Goal: Transaction & Acquisition: Purchase product/service

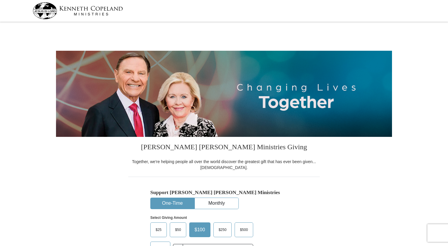
select select "VA"
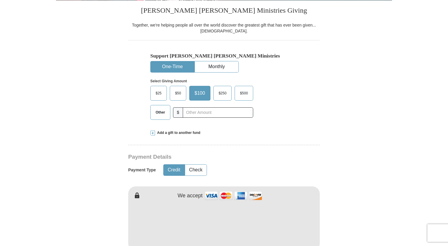
select select "VA"
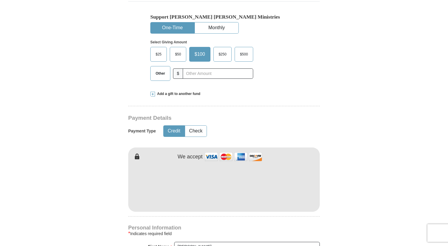
scroll to position [177, 0]
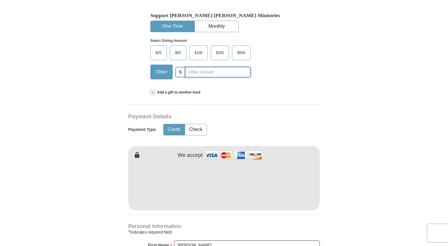
click at [213, 74] on input "text" at bounding box center [217, 72] width 65 height 10
click at [284, 125] on div "[PERSON_NAME] [PERSON_NAME] Ministries Giving Together, we're helping people al…" at bounding box center [223, 223] width 191 height 526
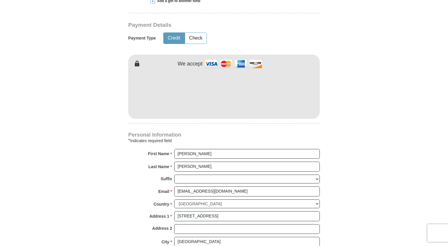
scroll to position [206, 0]
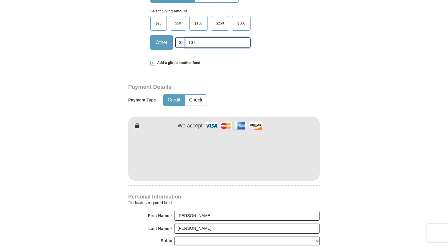
click at [220, 42] on input "107" at bounding box center [217, 42] width 65 height 10
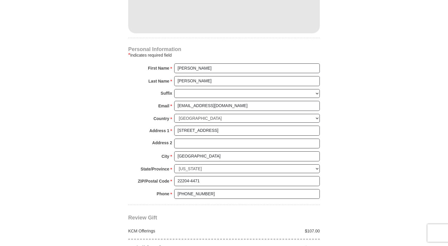
scroll to position [501, 0]
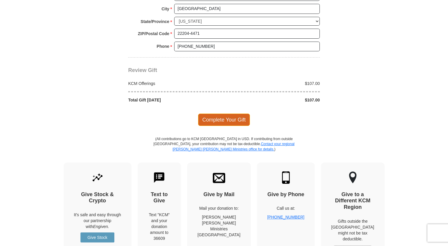
type input "107.00"
click at [228, 115] on span "Complete Your Gift" at bounding box center [224, 119] width 52 height 12
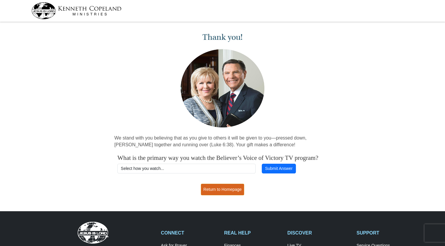
click at [227, 195] on link "Return to Homepage" at bounding box center [223, 188] width 44 height 11
